Goal: Task Accomplishment & Management: Complete application form

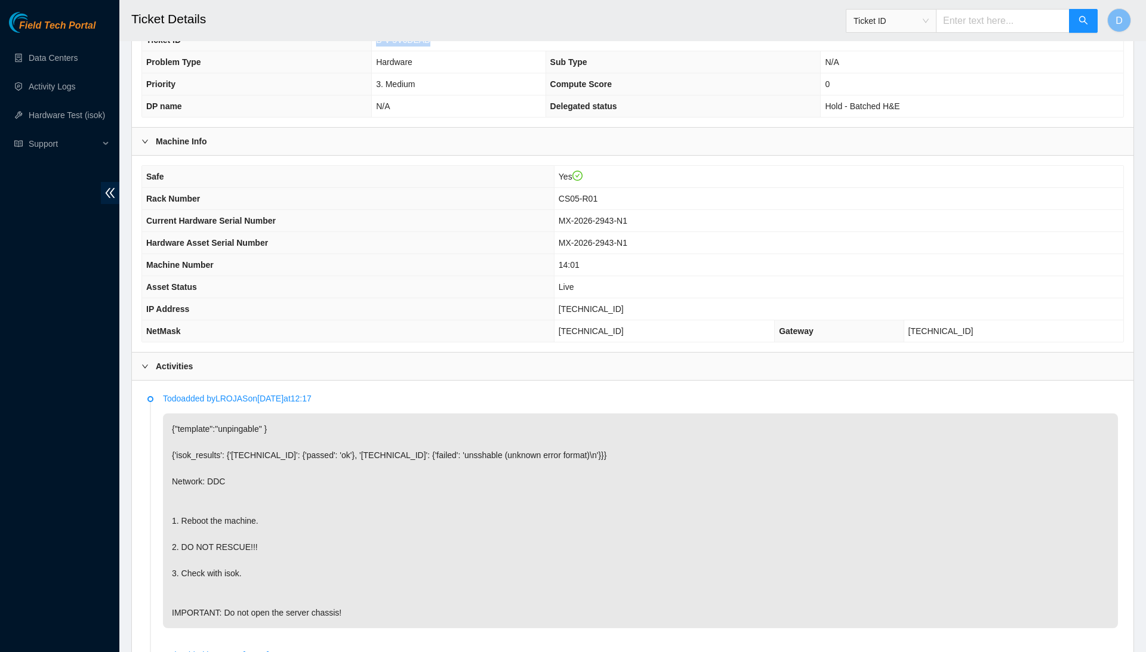
scroll to position [248, 0]
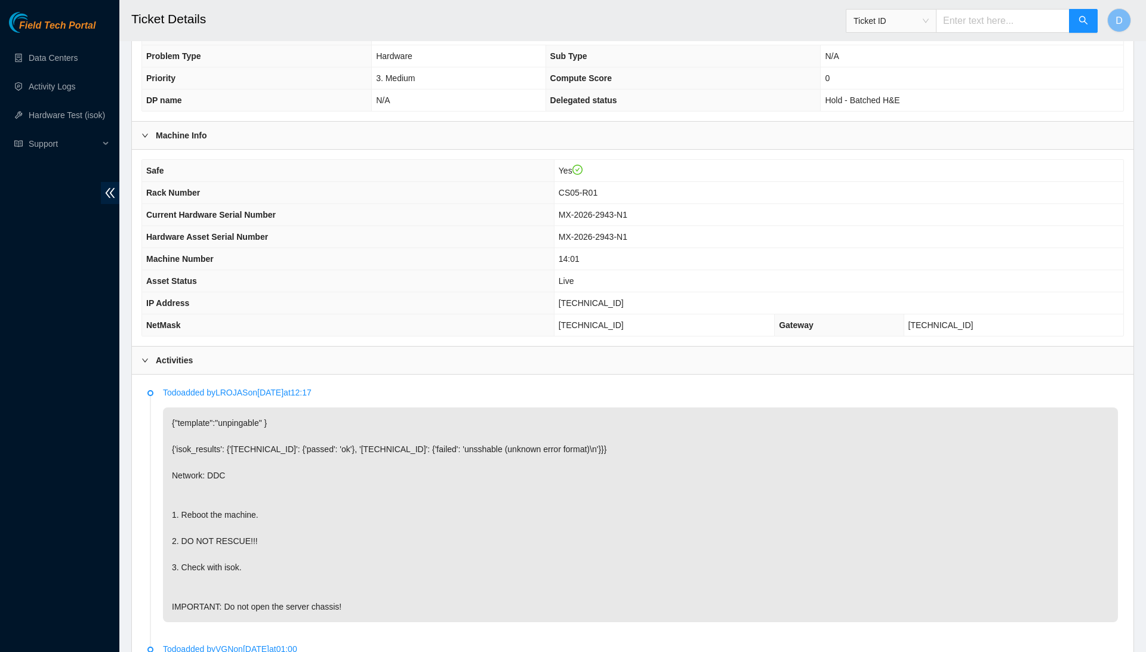
click at [593, 300] on span "[TECHNICAL_ID]" at bounding box center [591, 303] width 65 height 10
copy span "[TECHNICAL_ID]"
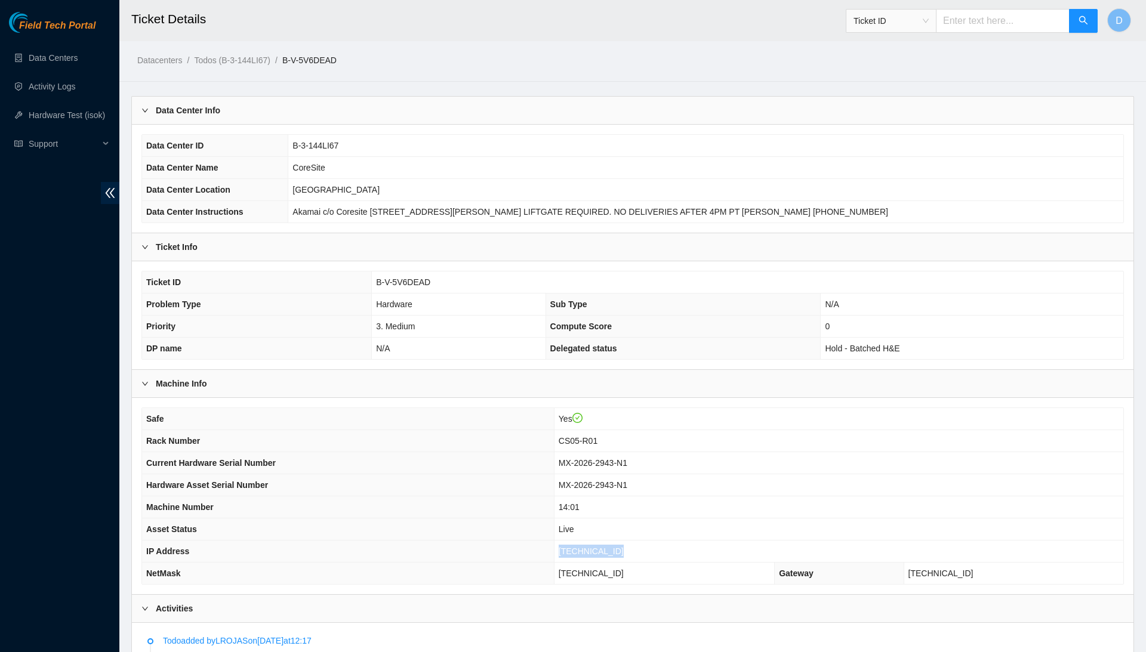
scroll to position [0, 0]
click at [402, 279] on span "B-V-5V6DEAD" at bounding box center [403, 283] width 54 height 10
copy span "B-V-5V6DEAD"
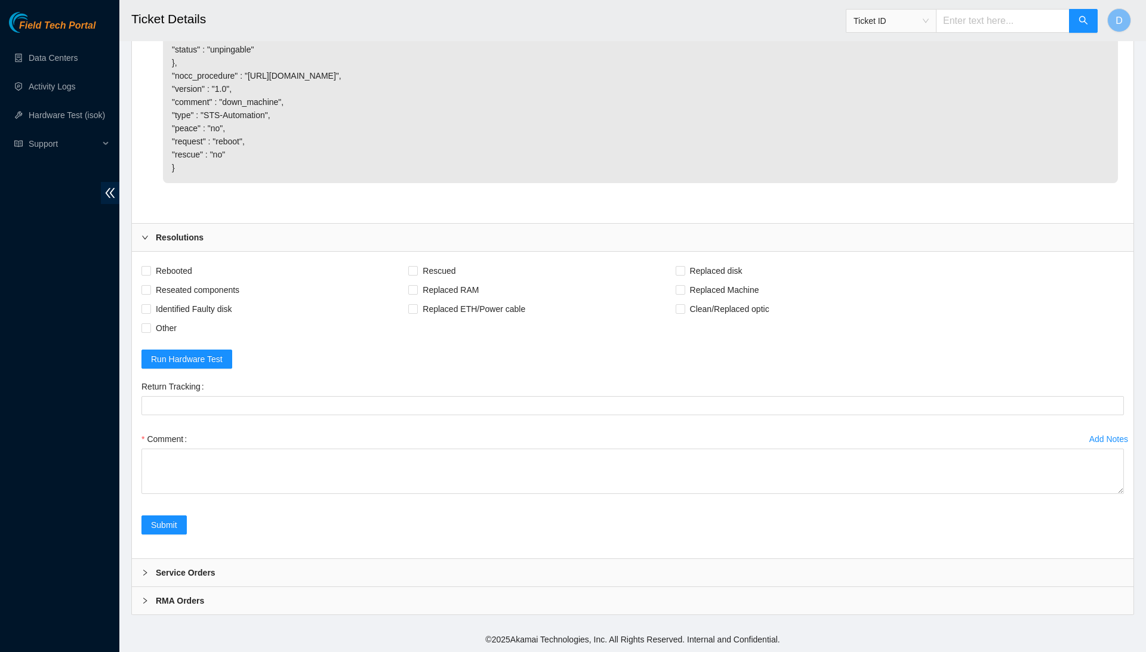
scroll to position [916, 0]
click at [180, 268] on span "Rebooted" at bounding box center [174, 270] width 46 height 19
click at [150, 268] on input "Rebooted" at bounding box center [145, 270] width 8 height 8
checkbox input "true"
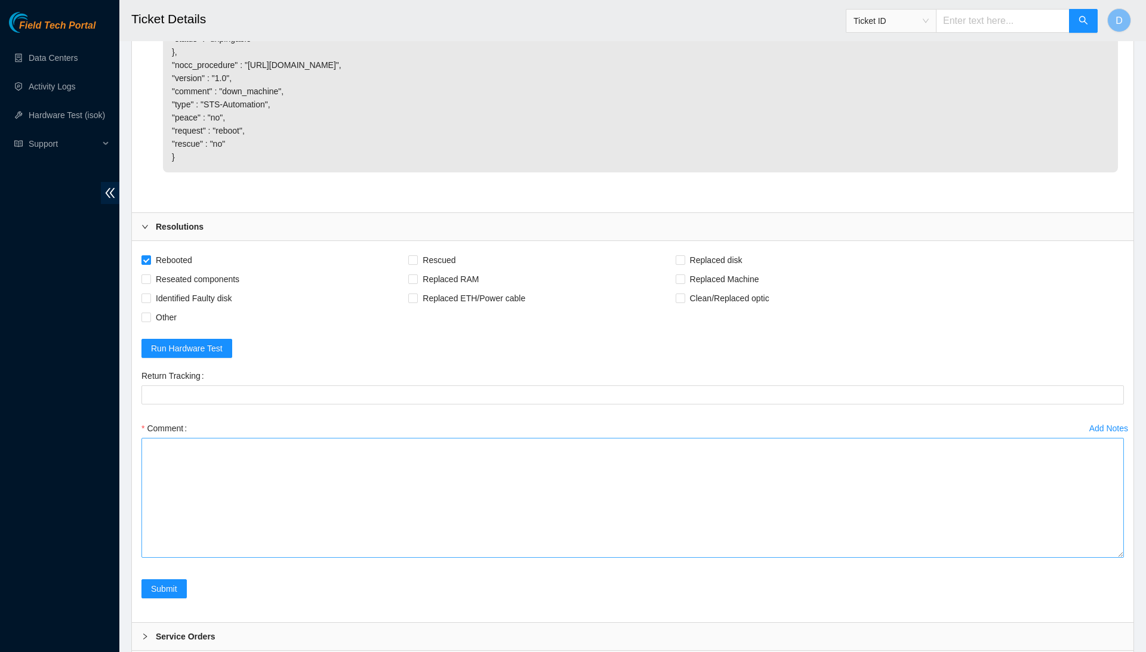
click at [1102, 558] on textarea "Comment" at bounding box center [632, 498] width 982 height 120
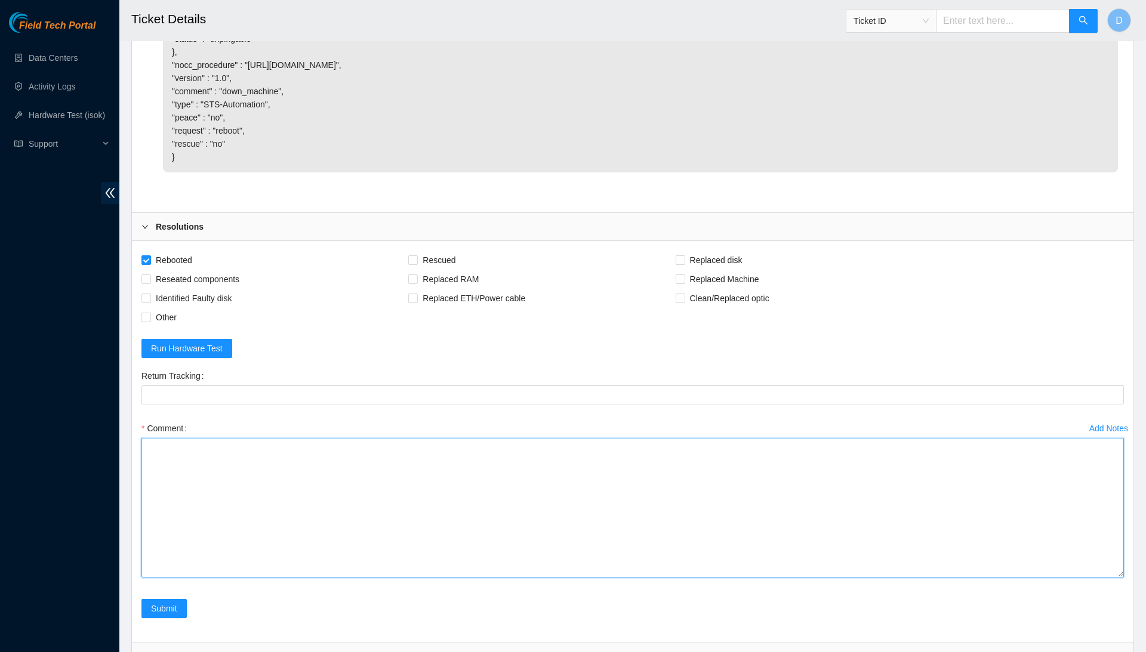
click at [1054, 519] on textarea "Comment" at bounding box center [632, 508] width 982 height 140
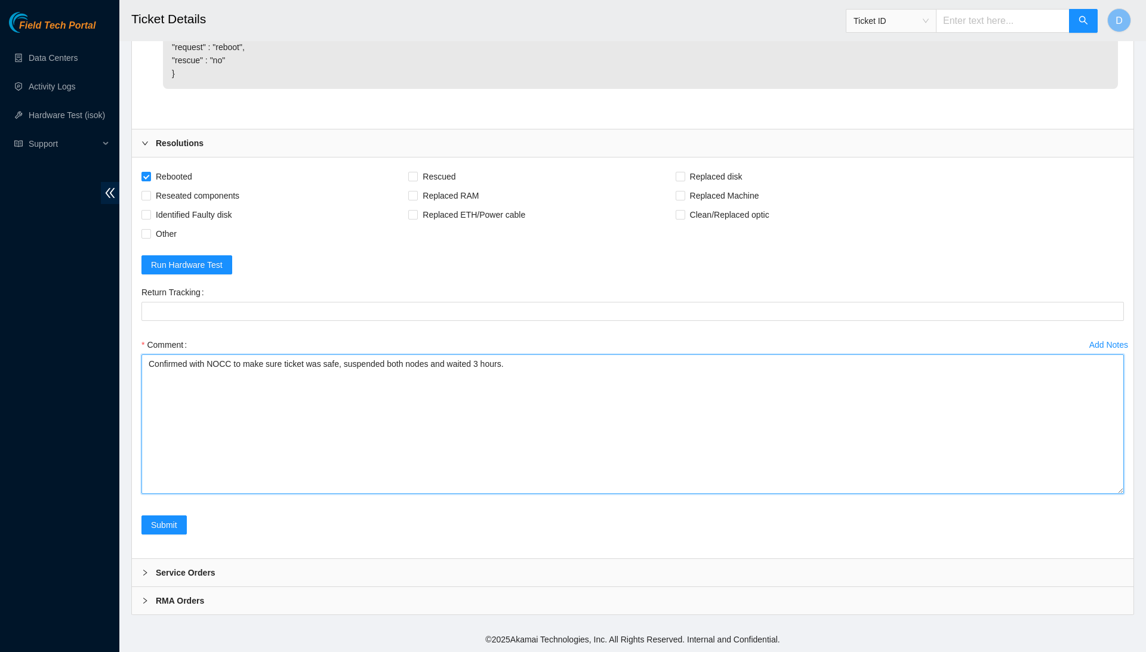
click at [318, 396] on textarea "Confirmed with NOCC to make sure ticket was safe, suspended both nodes and wait…" at bounding box center [632, 425] width 982 height 140
click at [461, 382] on textarea "Confirmed with NOCC to make sure the ticket was safe, suspended both nodes, and…" at bounding box center [632, 425] width 982 height 140
click at [432, 390] on textarea "Confirmed with NOCC to make sure the ticket was safe, suspended both nodes, and…" at bounding box center [632, 425] width 982 height 140
click at [297, 467] on textarea "Confirmed with NOCC to make sure the ticket was safe, suspended both nodes, and…" at bounding box center [632, 425] width 982 height 140
paste textarea "23.33.113.159 : passed: ok N/A 23.33.113.158 : passed: ok"
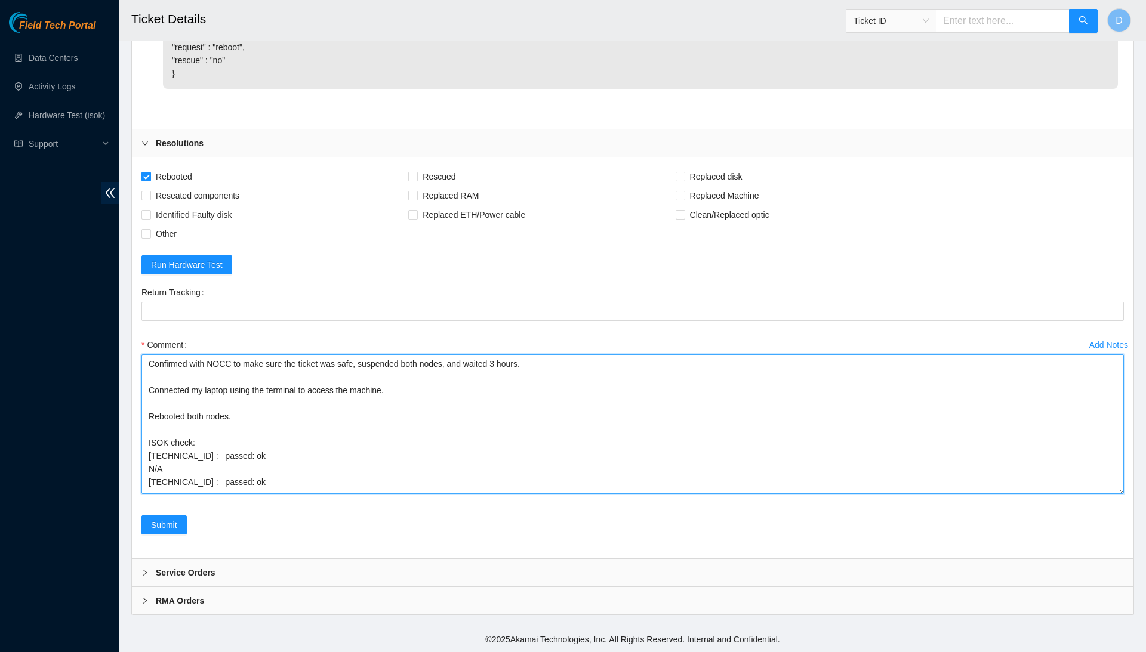
click at [212, 461] on textarea "Confirmed with NOCC to make sure the ticket was safe, suspended both nodes, and…" at bounding box center [632, 425] width 982 height 140
drag, startPoint x: 278, startPoint y: 471, endPoint x: 235, endPoint y: 311, distance: 165.8
click at [235, 311] on form "Rebooted Rescued Replaced disk Reseated components Replaced RAM Replaced Machin…" at bounding box center [632, 358] width 982 height 382
type textarea "Confirmed with NOCC to make sure the ticket was safe, suspended both nodes, and…"
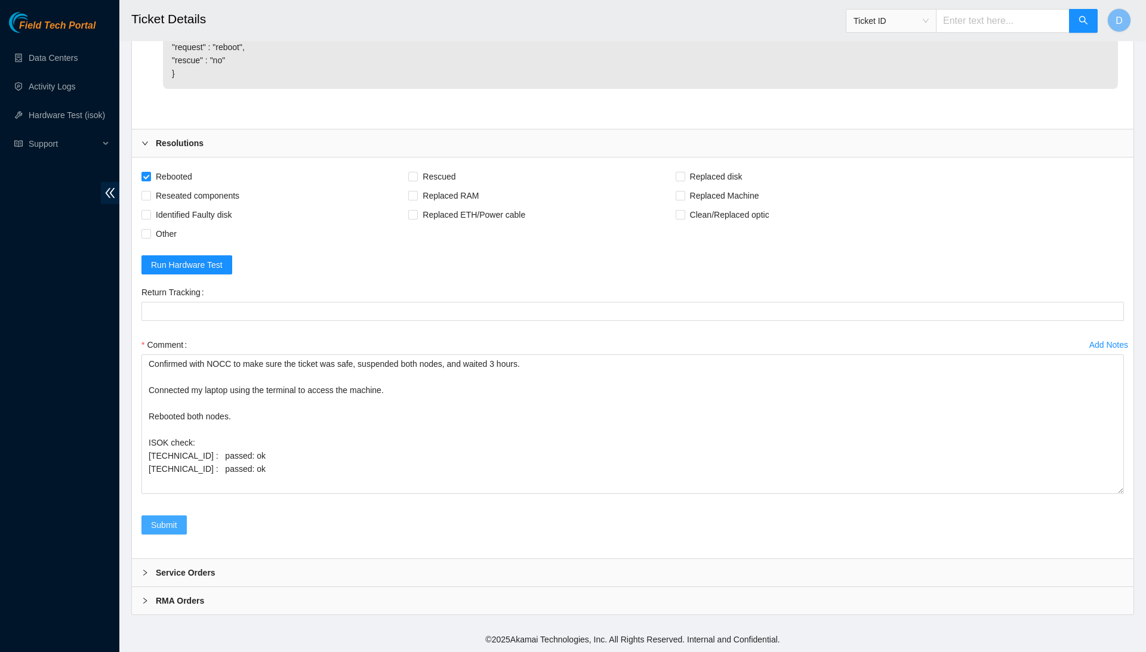
click at [175, 523] on span "Submit" at bounding box center [164, 525] width 26 height 13
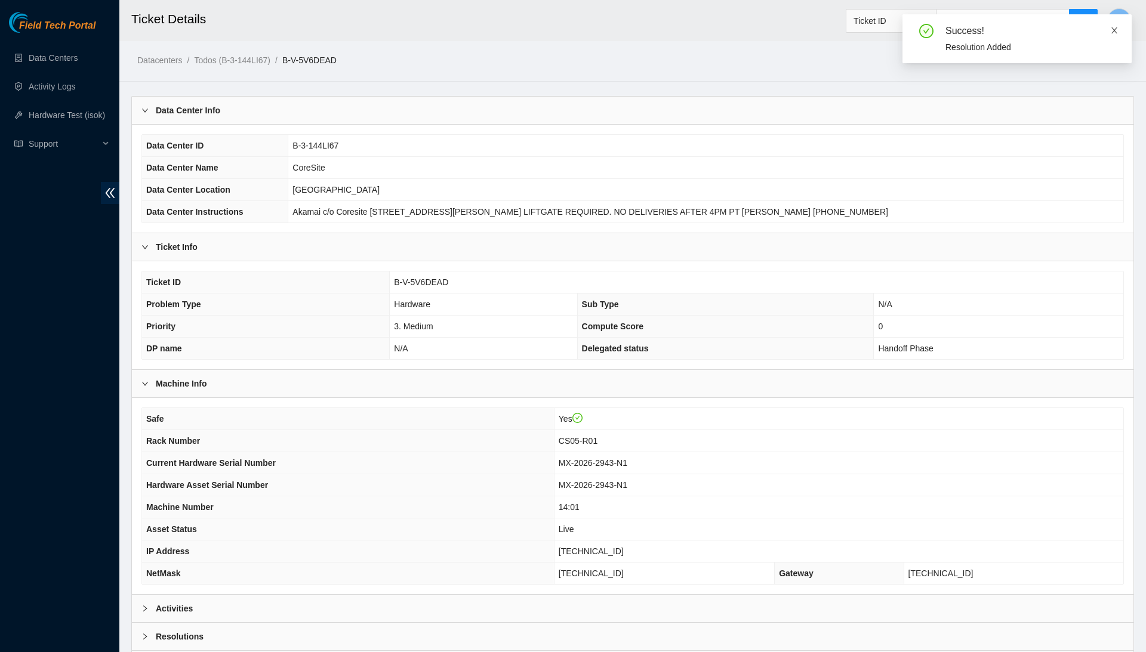
click at [1115, 29] on icon "close" at bounding box center [1114, 30] width 8 height 8
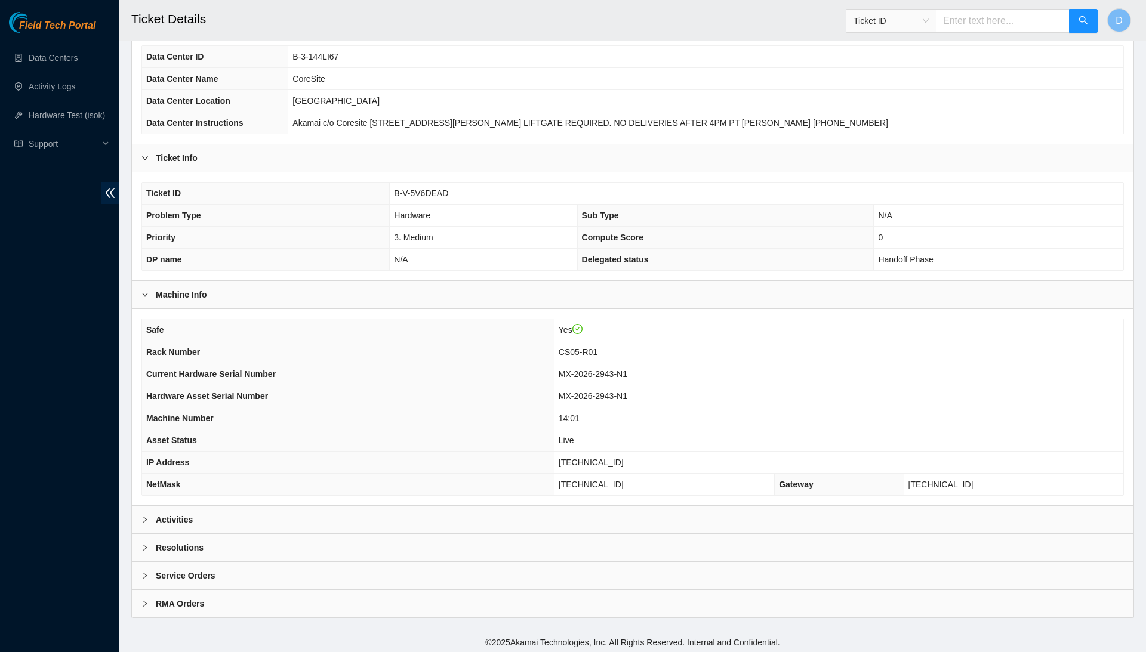
scroll to position [88, 0]
click at [57, 90] on link "Activity Logs" at bounding box center [52, 87] width 47 height 10
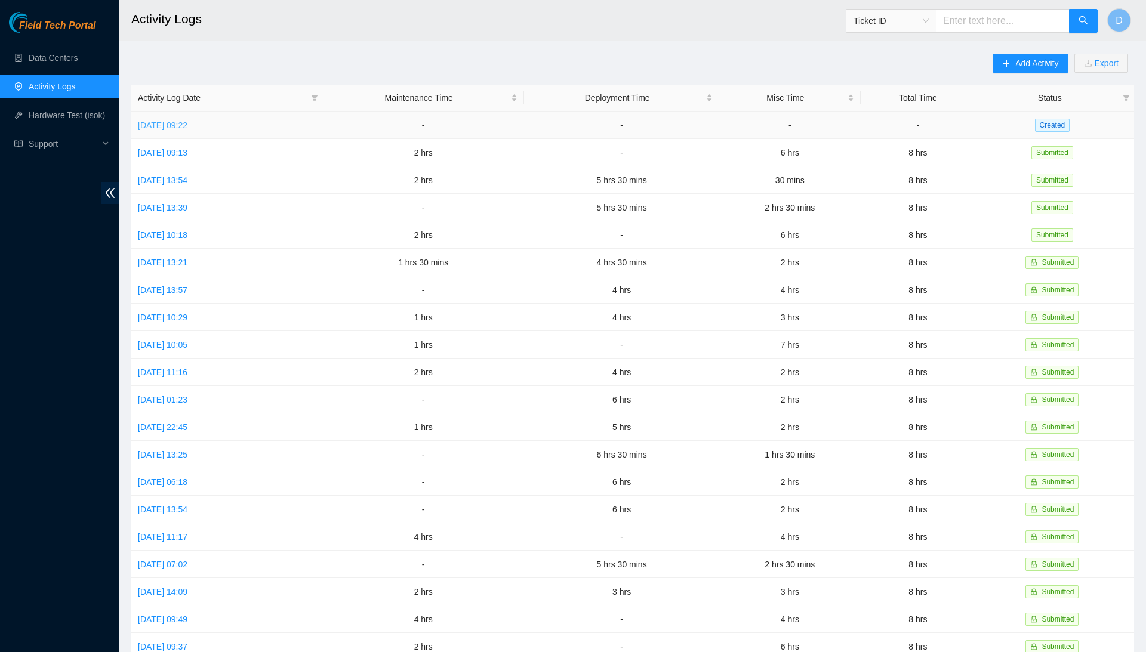
click at [187, 127] on link "Tue, 09 Sep 2025 09:22" at bounding box center [163, 126] width 50 height 10
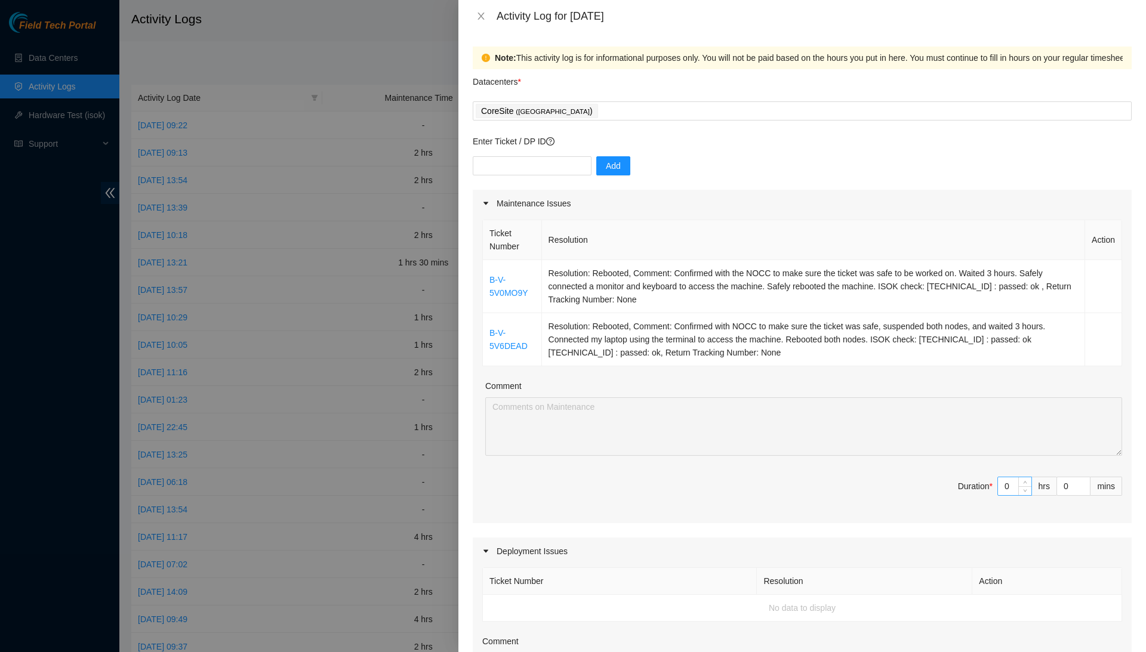
click at [1015, 482] on input "0" at bounding box center [1014, 486] width 33 height 18
type input "03"
type input "3"
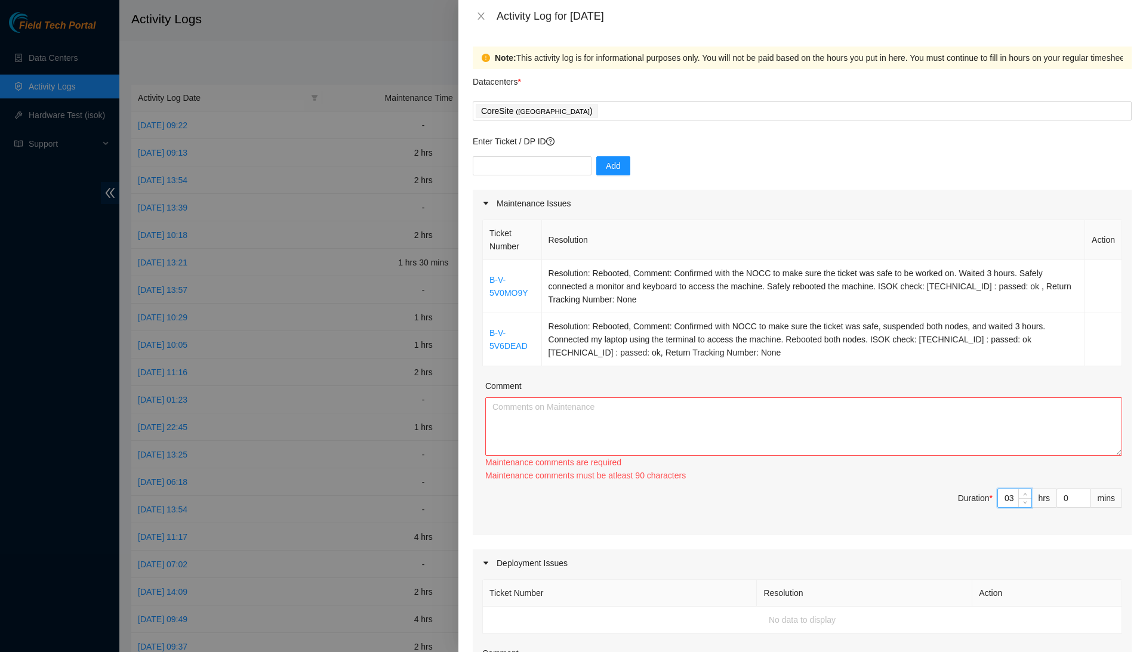
click at [1013, 492] on input "03" at bounding box center [1014, 498] width 33 height 18
type input "0"
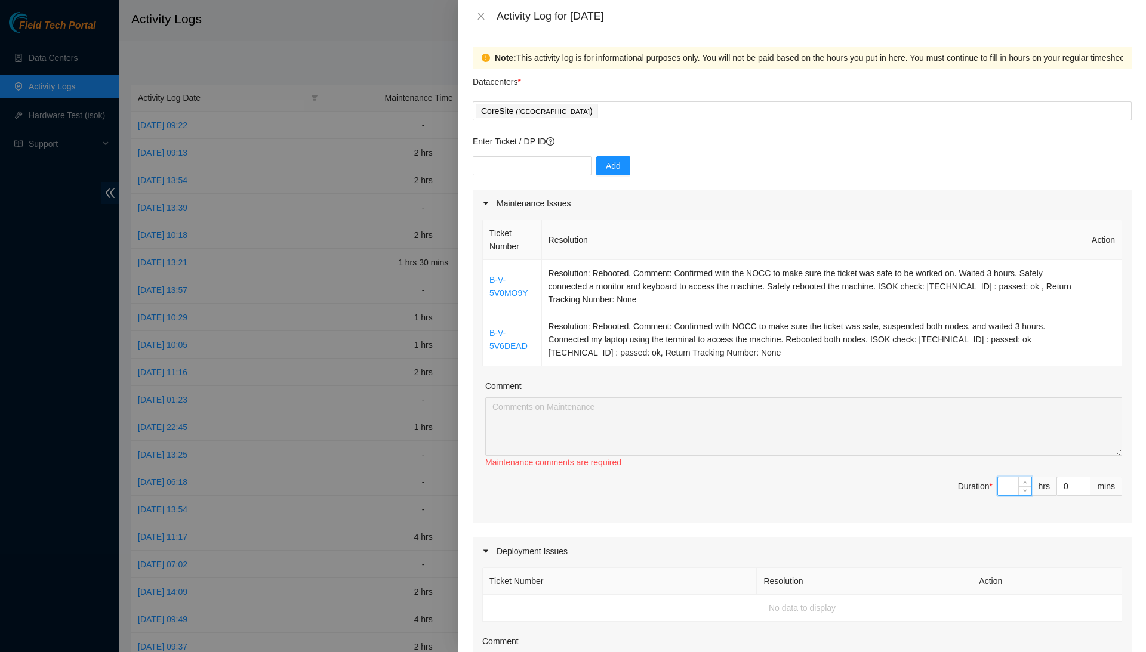
type input "3"
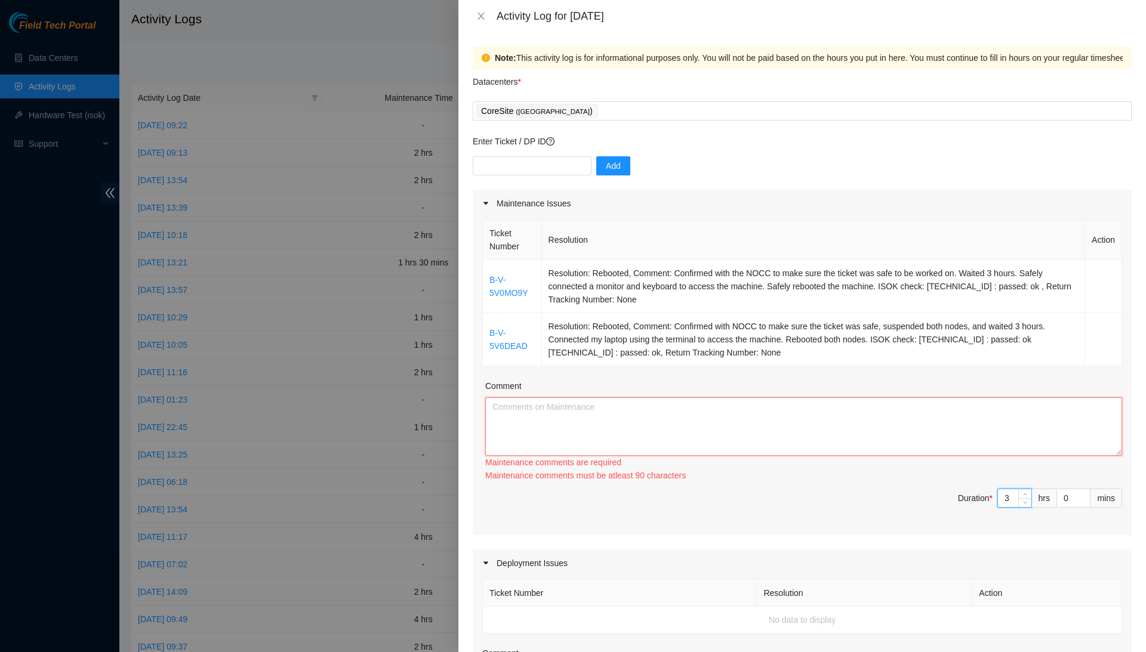
type input "3"
click at [1039, 423] on textarea "Comment" at bounding box center [803, 427] width 637 height 58
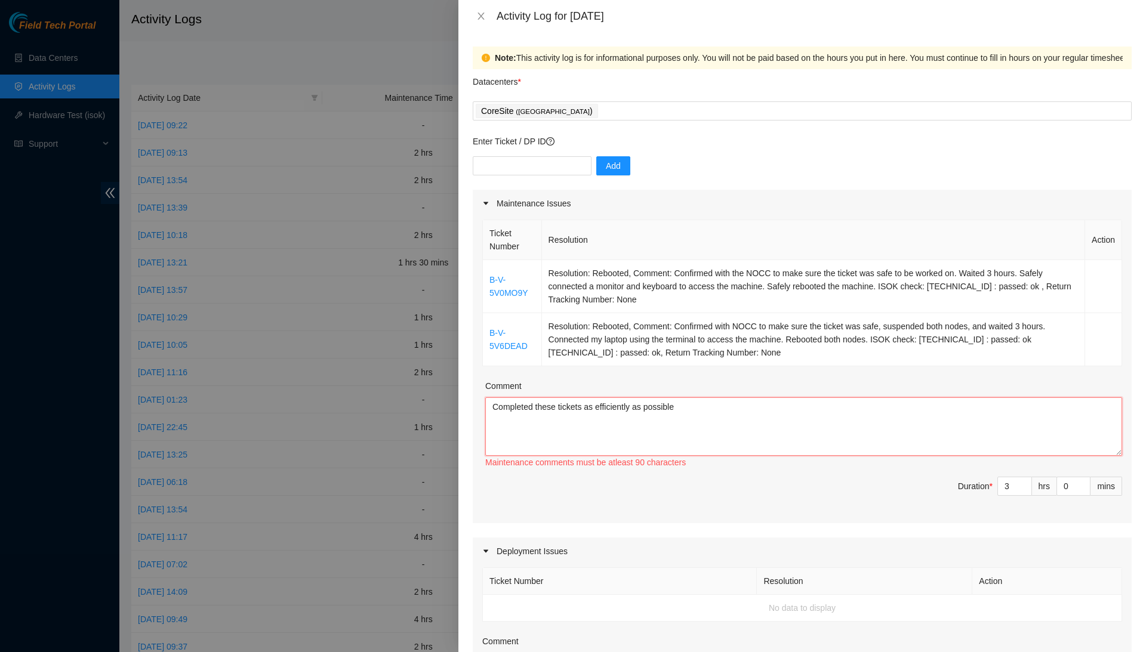
click at [736, 406] on textarea "Completed these tickets as efficiently as possible" at bounding box center [803, 427] width 637 height 58
click at [937, 417] on textarea "Completed these tickets as efficiently as possible; each ticket came with a 3-h…" at bounding box center [803, 427] width 637 height 58
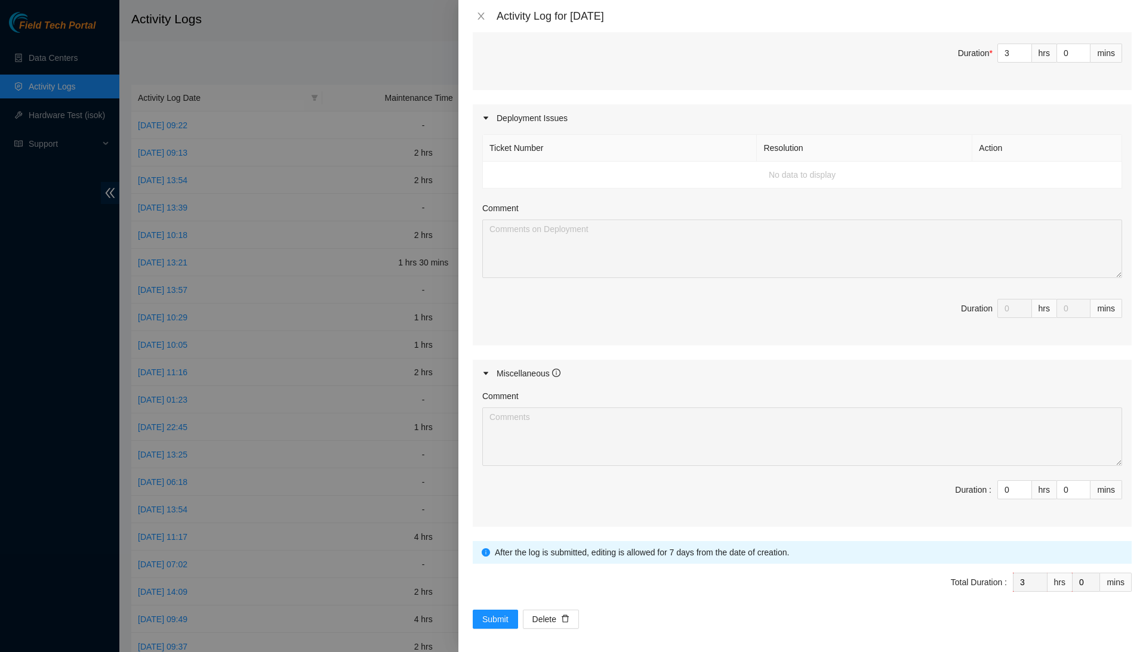
scroll to position [433, 0]
type textarea "Completed these tickets as efficiently as possible; each ticket came with a 3-h…"
click at [1009, 486] on input "0" at bounding box center [1014, 491] width 33 height 18
type input "5"
type input "8"
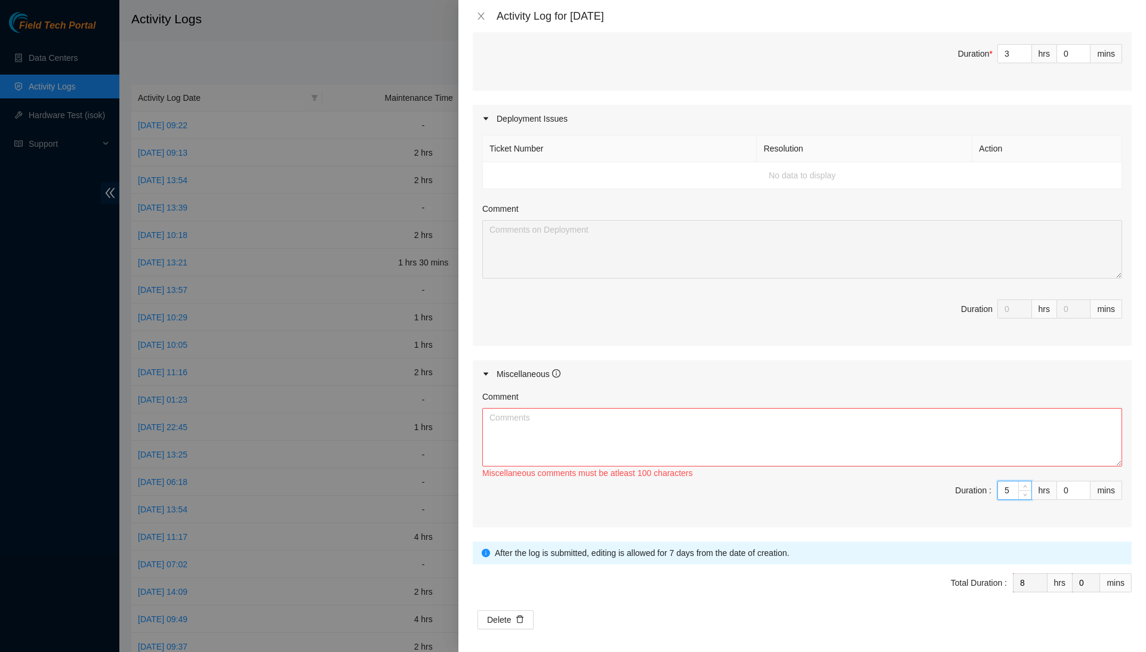
type input "5"
click at [1022, 437] on textarea "Comment" at bounding box center [802, 437] width 640 height 58
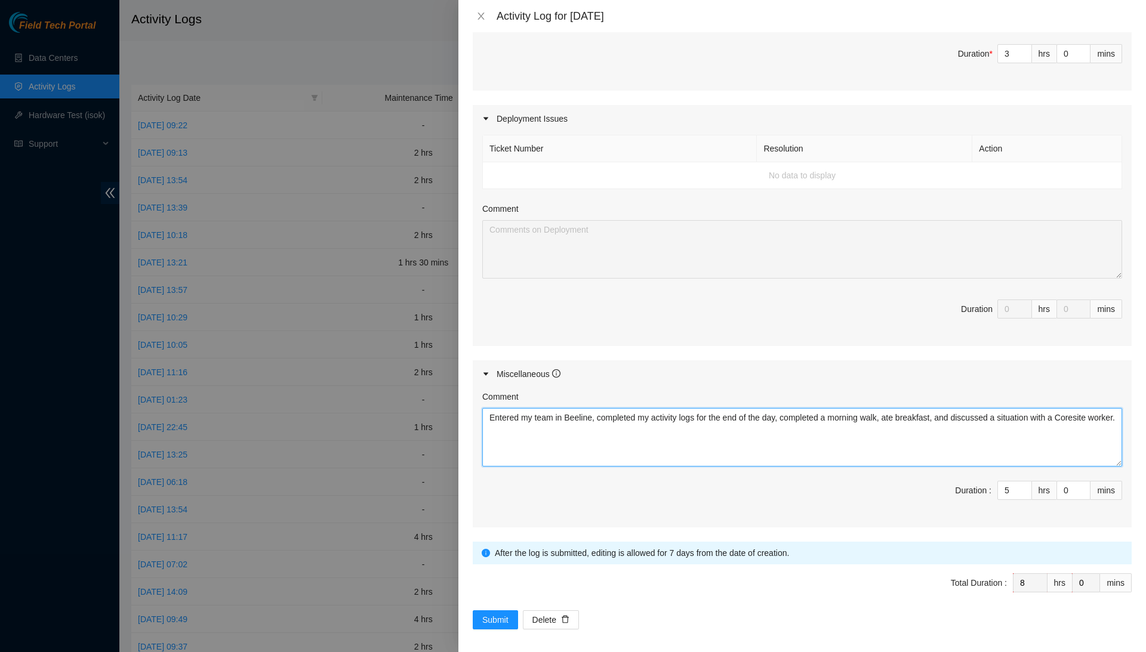
click at [953, 428] on textarea "Entered my team in Beeline, completed my activity logs for the end of the day, …" at bounding box center [802, 437] width 640 height 58
click at [998, 423] on textarea "Entered my team in Beeline, completed my activity logs for the end of the day, …" at bounding box center [802, 437] width 640 height 58
click at [883, 426] on textarea "Entered my team in Beeline, completed my activity logs for the end of the day, …" at bounding box center [802, 437] width 640 height 58
click at [1017, 427] on textarea "Entered my team in Beeline, completed my activity logs for the end of the day, …" at bounding box center [802, 437] width 640 height 58
type textarea "Entered my team in Beeline, completed my activity logs for the end of the day, …"
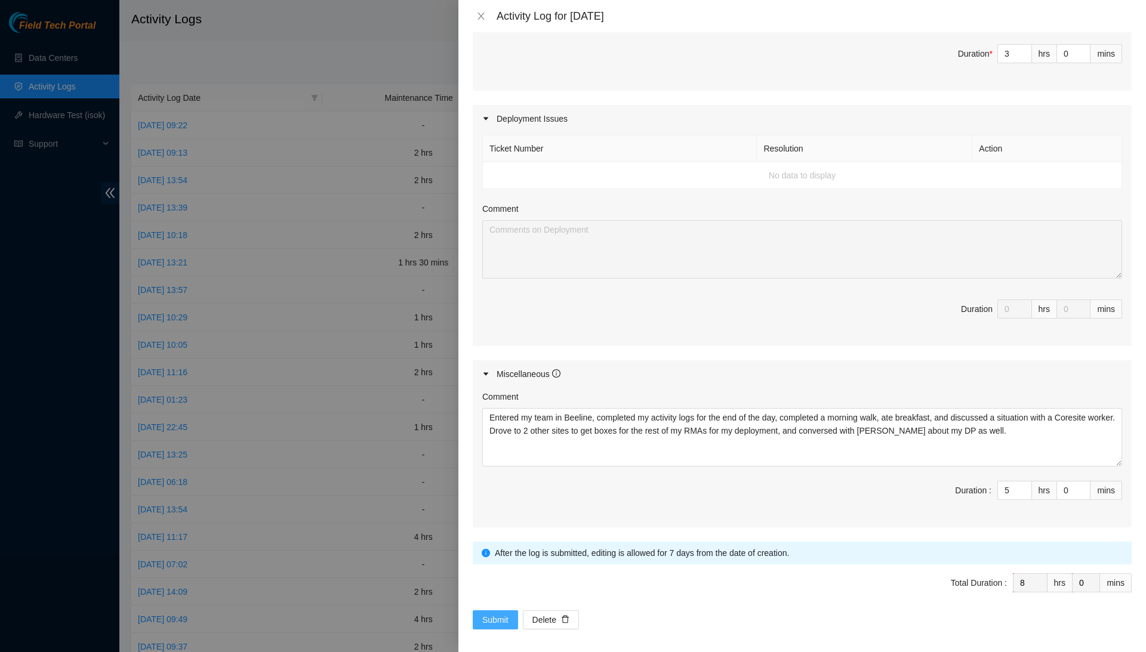
click at [502, 614] on span "Submit" at bounding box center [495, 620] width 26 height 13
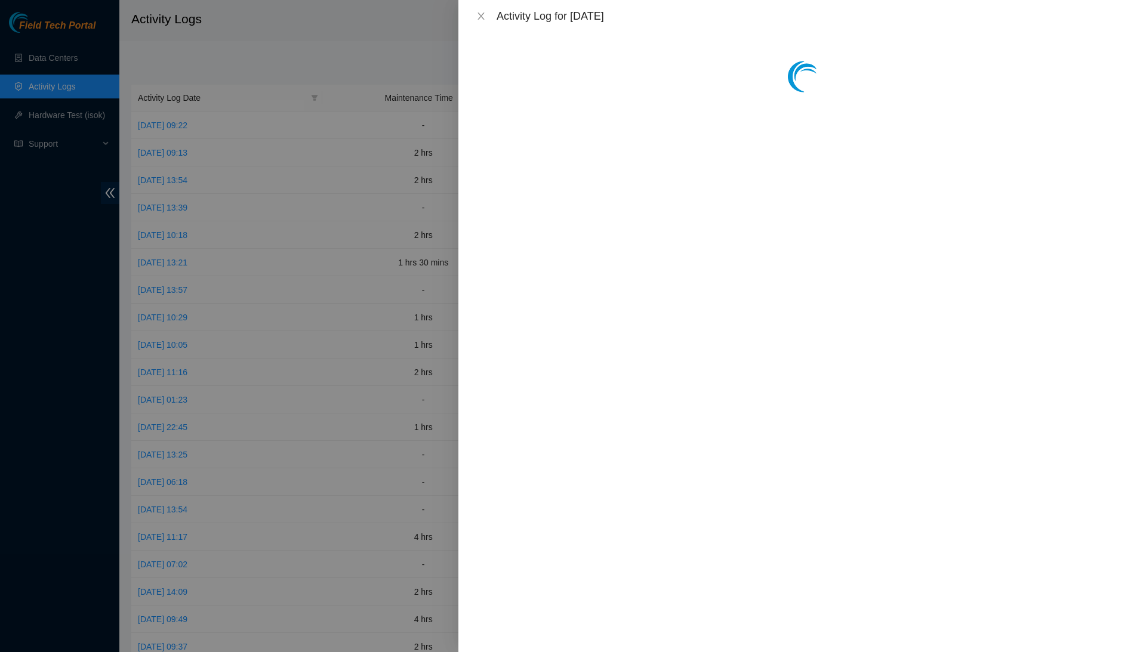
scroll to position [0, 0]
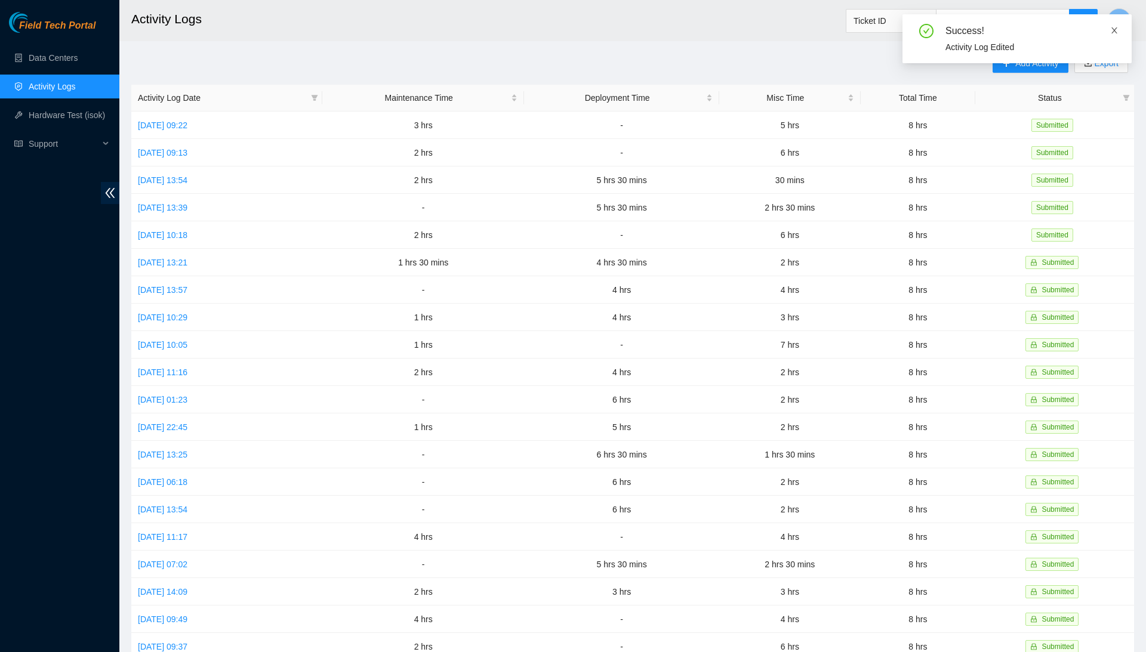
click at [1115, 33] on icon "close" at bounding box center [1114, 30] width 8 height 8
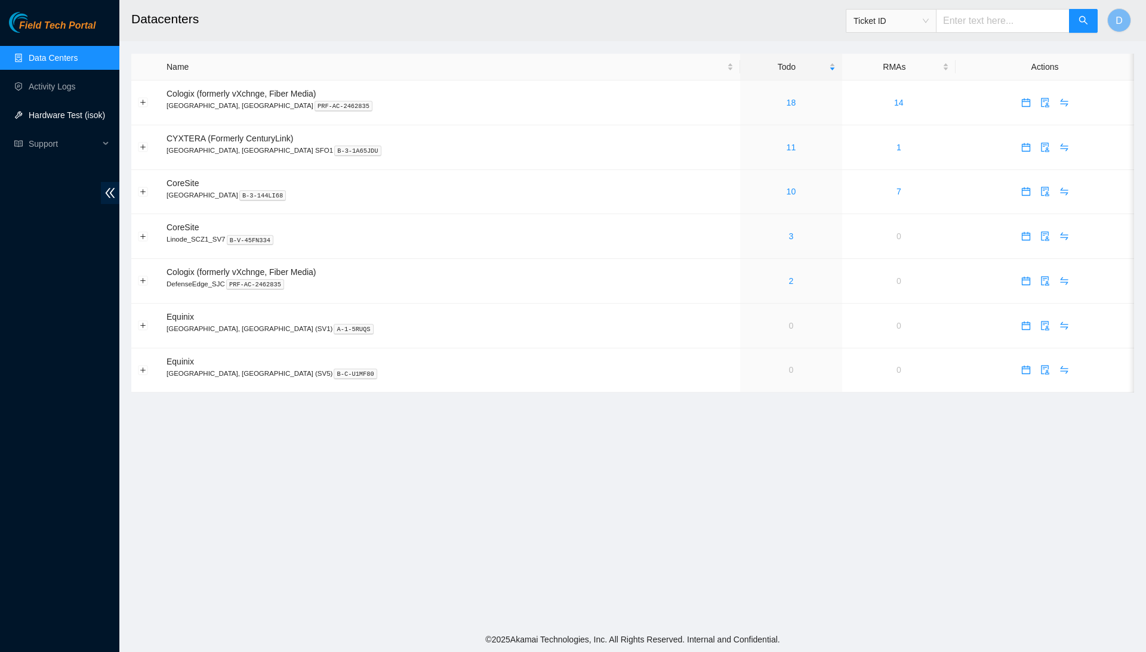
click at [63, 110] on link "Hardware Test (isok)" at bounding box center [67, 115] width 76 height 10
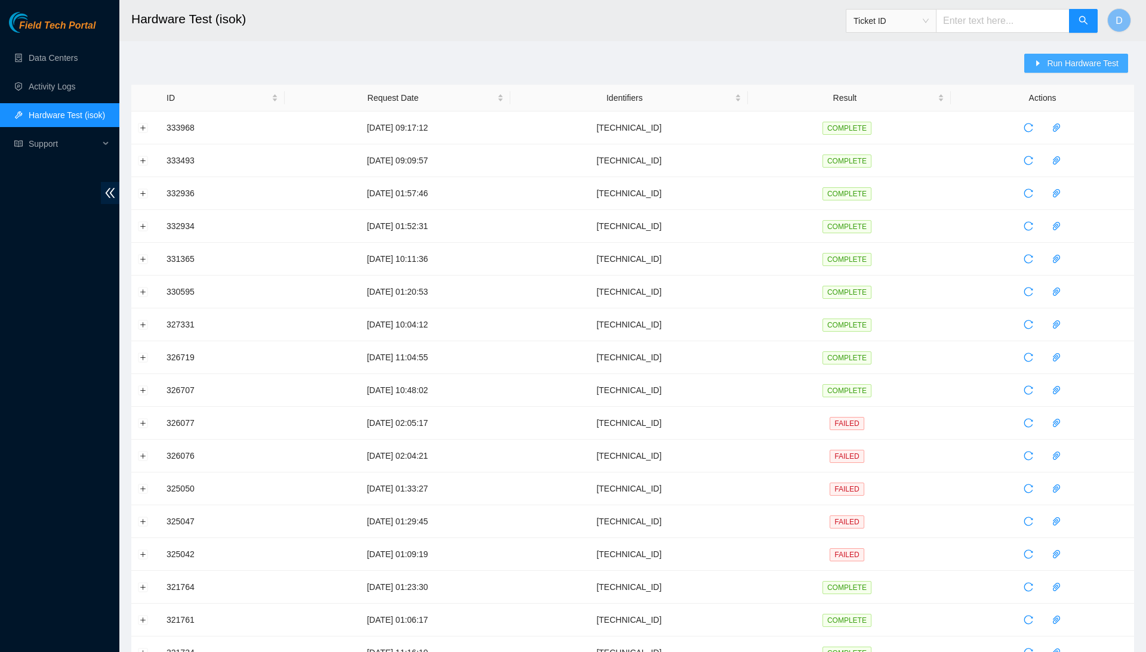
click at [1107, 62] on span "Run Hardware Test" at bounding box center [1083, 63] width 72 height 13
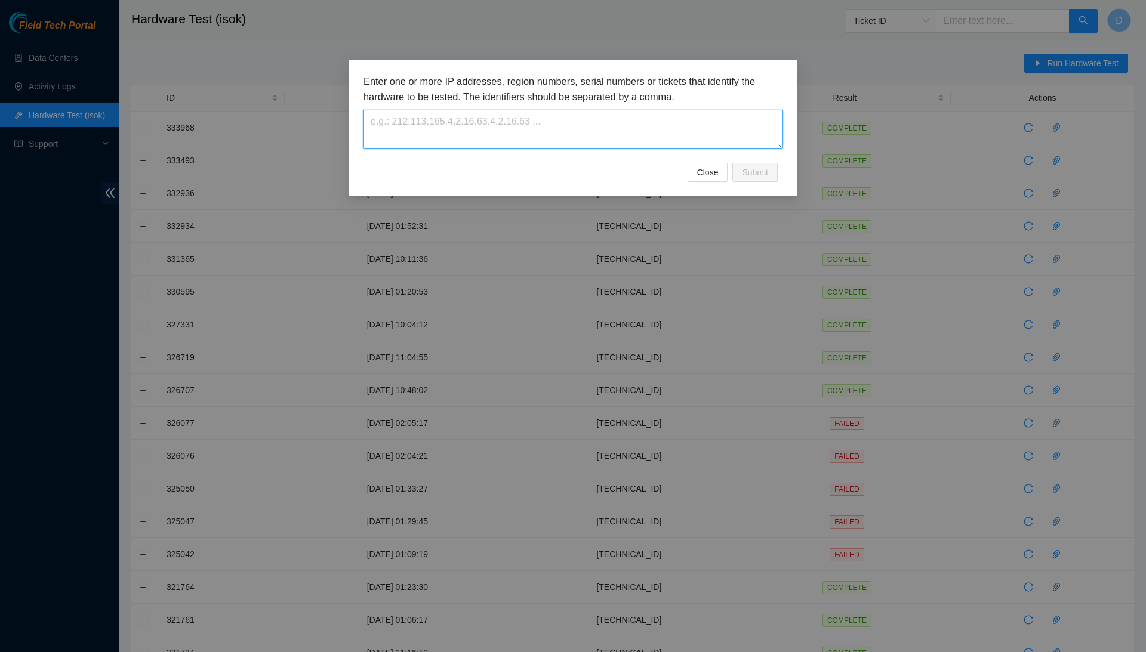
click at [779, 130] on textarea at bounding box center [572, 129] width 419 height 39
paste textarea "[TECHNICAL_ID]"
type textarea "[TECHNICAL_ID]"
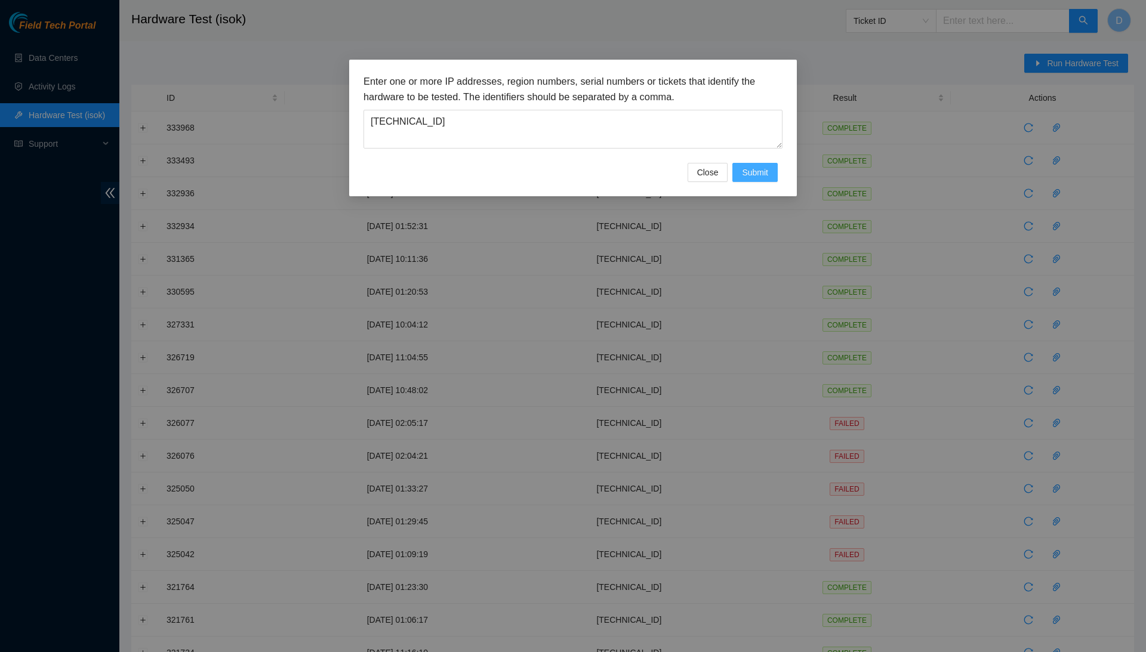
click at [760, 171] on span "Submit" at bounding box center [755, 172] width 26 height 13
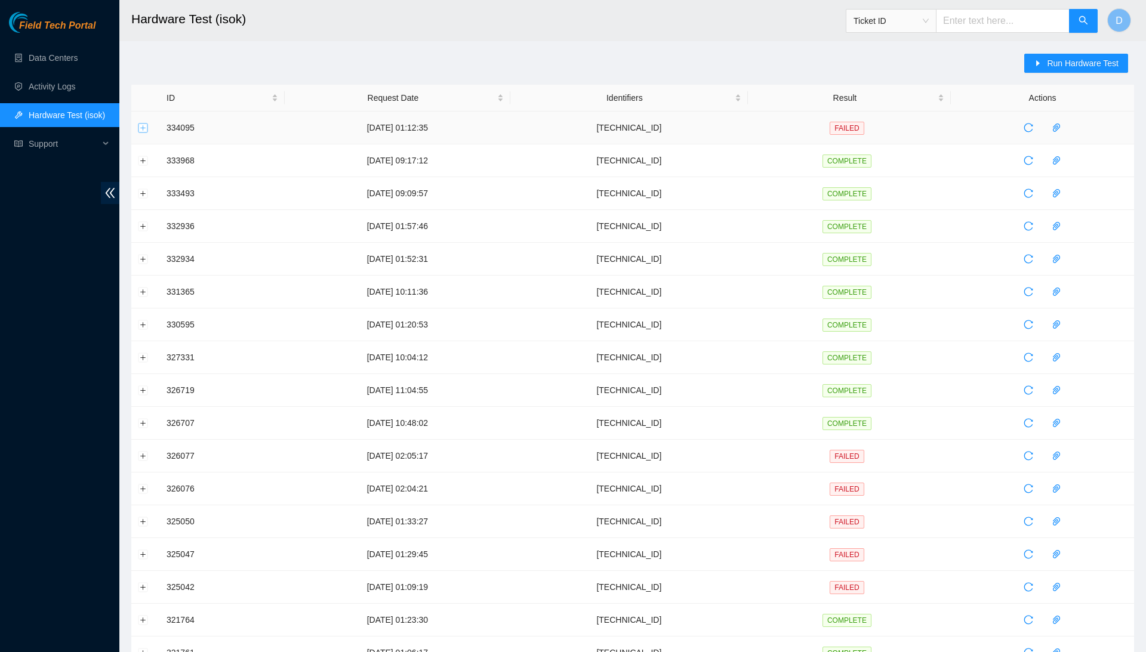
click at [141, 123] on button "Expand row" at bounding box center [143, 128] width 10 height 10
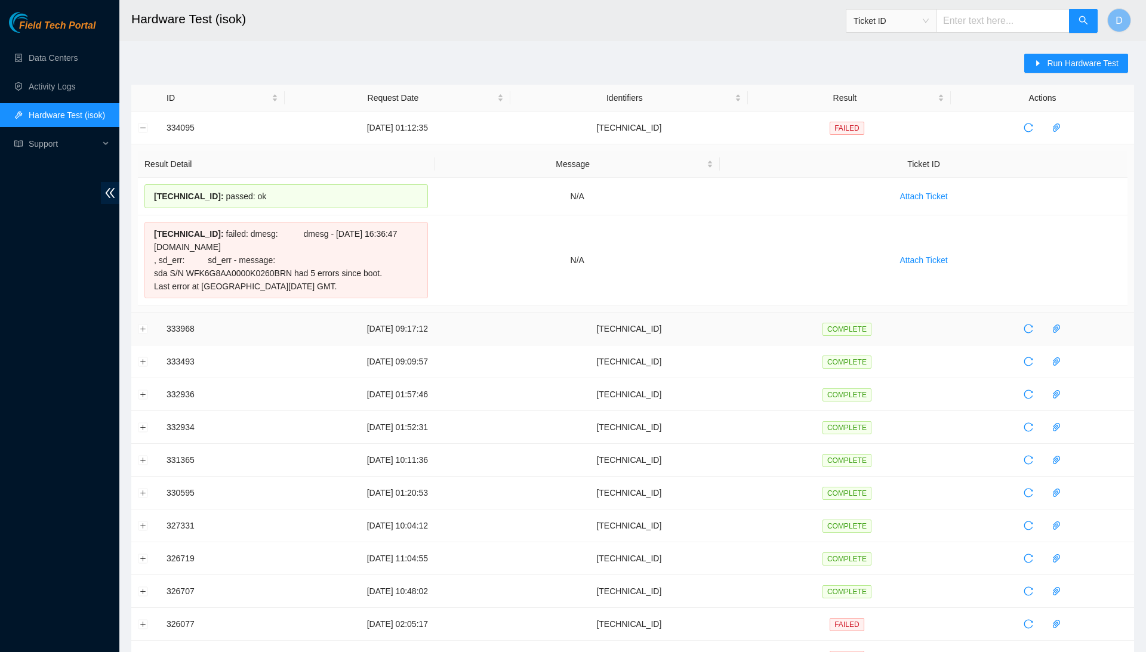
scroll to position [24, 0]
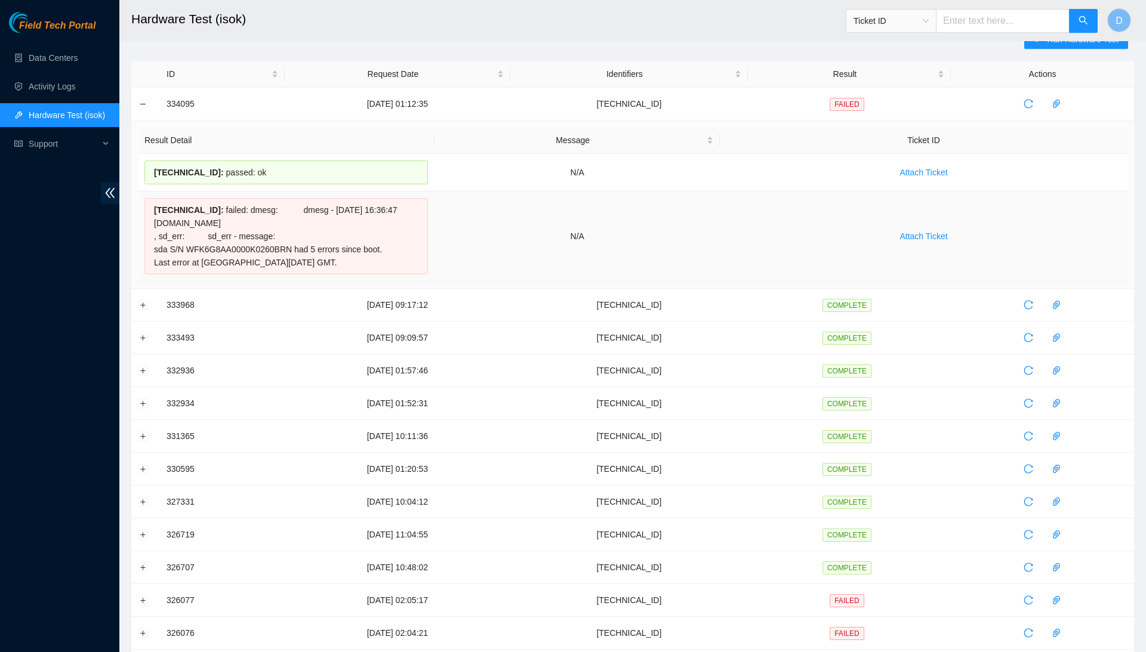
drag, startPoint x: 153, startPoint y: 207, endPoint x: 390, endPoint y: 256, distance: 242.1
click at [390, 256] on div "23.33.113.158 : failed: dmesg: dmesg - Sep 09 16:36:47 a23-33-113-158.deploy.ak…" at bounding box center [286, 236] width 284 height 76
copy div "23.33.113.158 : failed: dmesg: dmesg - Sep 09 16:36:47 a23-33-113-158.deploy.ak…"
click at [1033, 103] on icon "reload" at bounding box center [1029, 104] width 10 height 10
click at [472, 224] on td "N/A" at bounding box center [577, 237] width 285 height 90
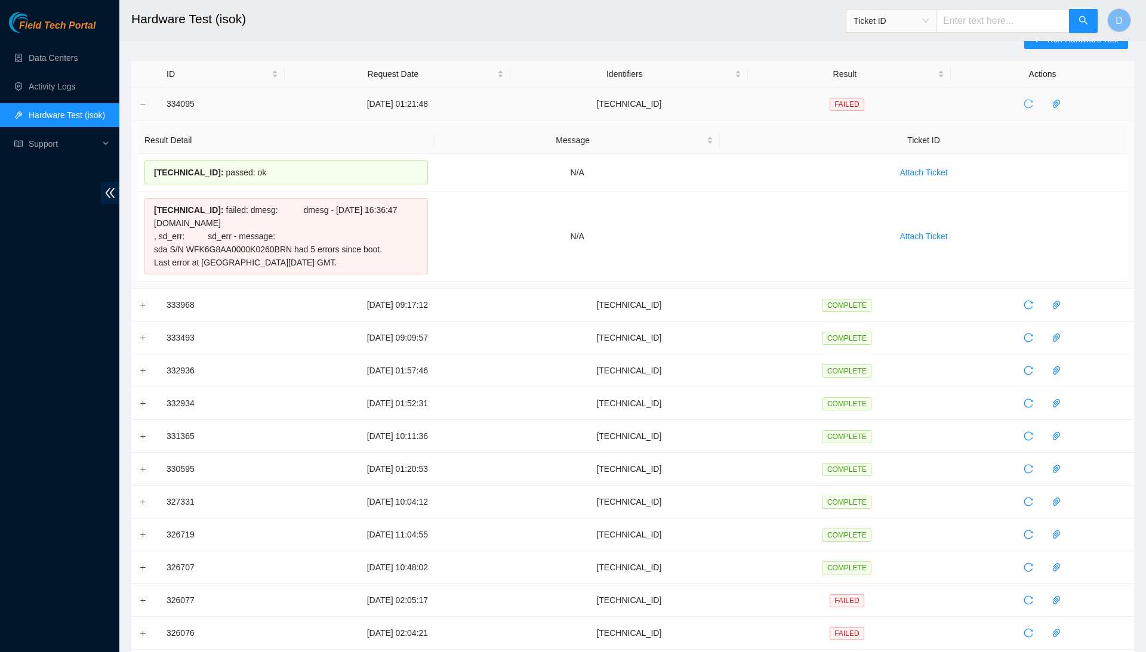
click at [1033, 105] on icon "reload" at bounding box center [1029, 104] width 10 height 10
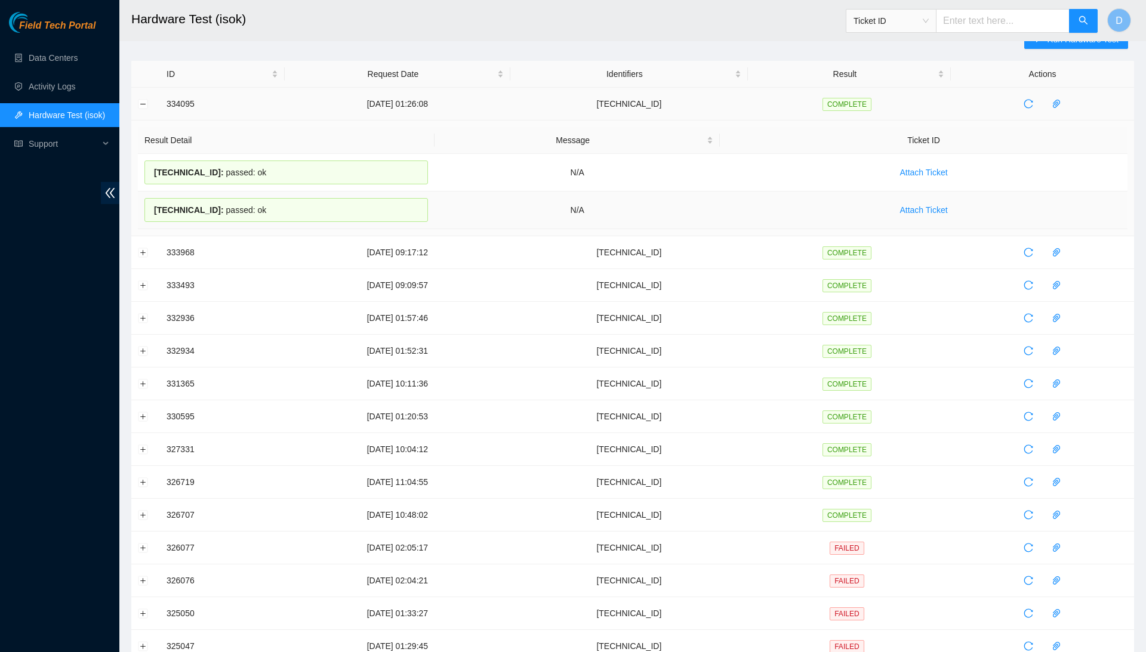
drag, startPoint x: 150, startPoint y: 170, endPoint x: 287, endPoint y: 222, distance: 146.4
click at [287, 222] on tbody "23.33.113.159 : passed: ok N/A Attach Ticket 23.33.113.158 : passed: ok N/A Att…" at bounding box center [633, 191] width 990 height 75
copy tbody "23.33.113.159 : passed: ok N/A Attach Ticket 23.33.113.158 : passed: ok"
